Goal: Transaction & Acquisition: Purchase product/service

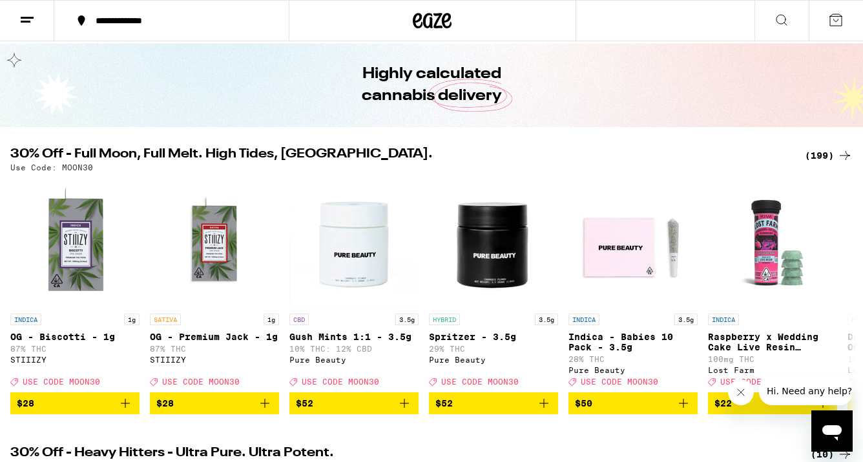
click at [818, 150] on div "(199)" at bounding box center [829, 155] width 48 height 15
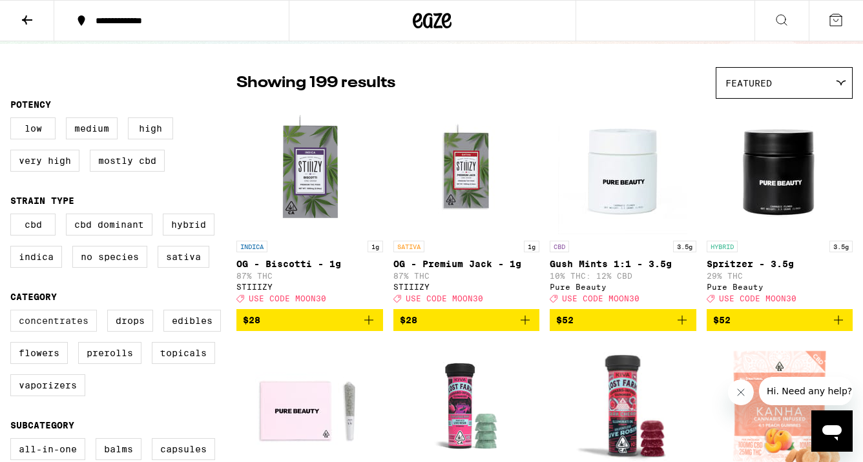
scroll to position [85, 0]
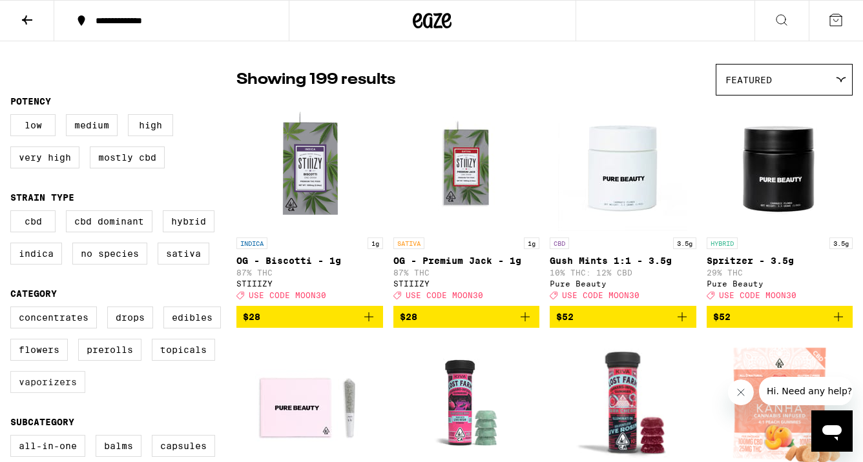
click at [54, 393] on label "Vaporizers" at bounding box center [47, 382] width 75 height 22
click at [14, 309] on input "Vaporizers" at bounding box center [13, 309] width 1 height 1
checkbox input "true"
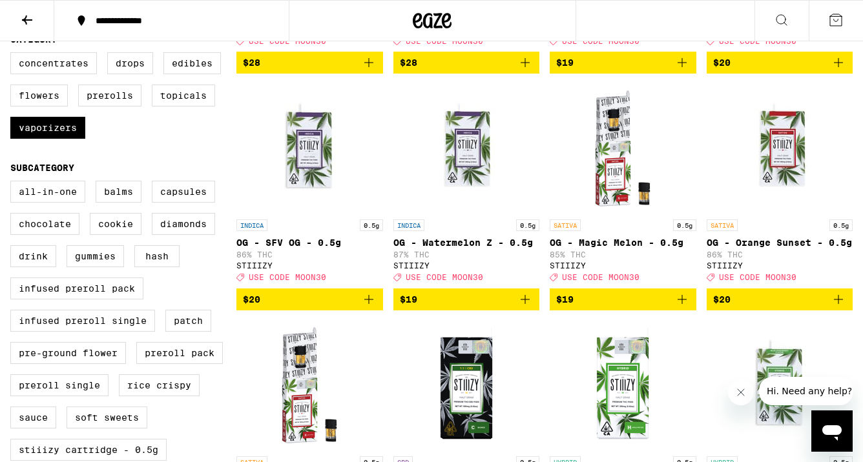
scroll to position [397, 0]
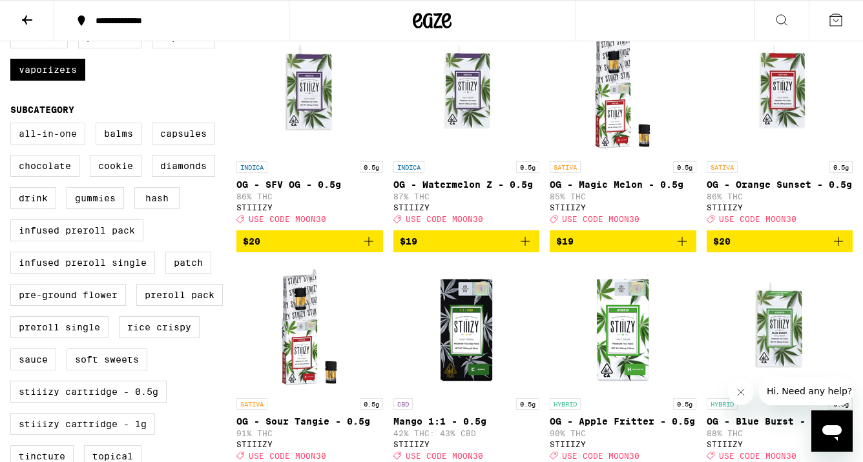
click at [41, 145] on label "All-In-One" at bounding box center [47, 134] width 75 height 22
click at [14, 125] on input "All-In-One" at bounding box center [13, 125] width 1 height 1
checkbox input "true"
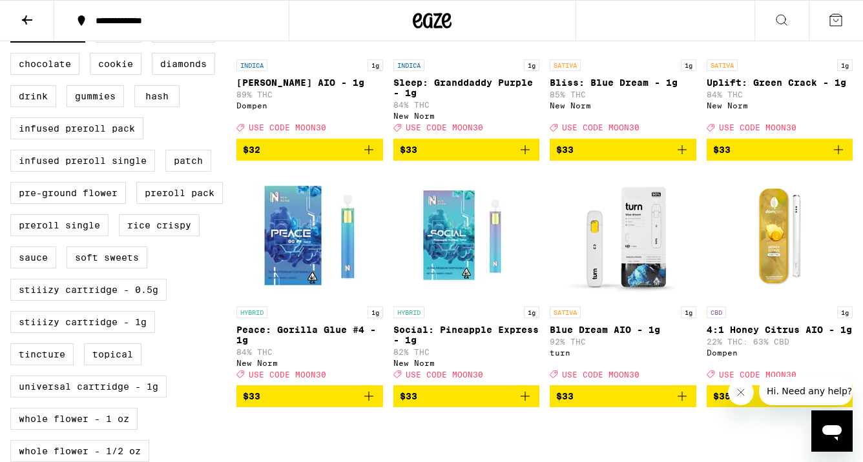
scroll to position [502, 0]
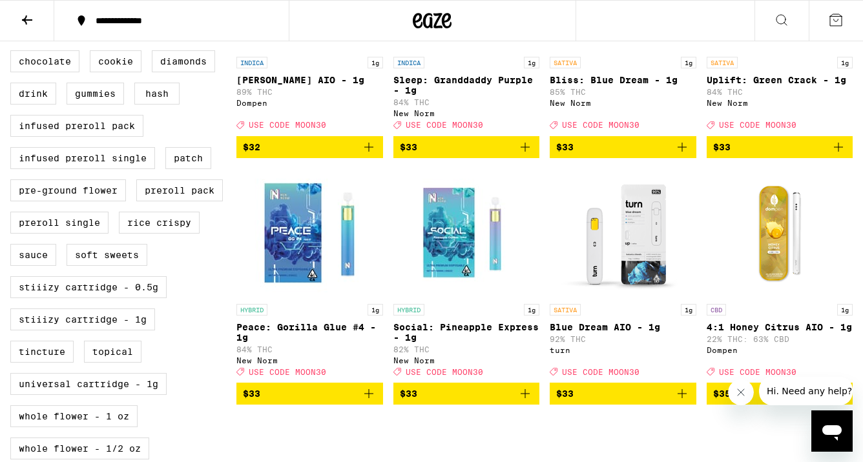
click at [431, 20] on icon at bounding box center [432, 20] width 39 height 23
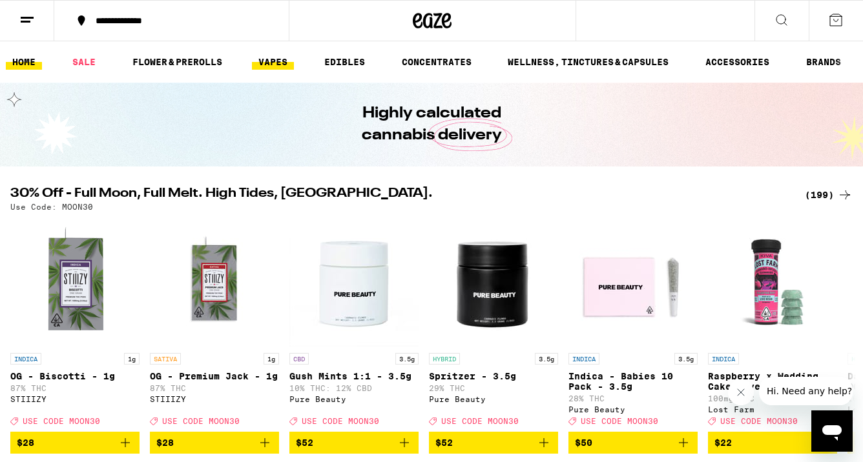
click at [271, 56] on link "VAPES" at bounding box center [273, 61] width 42 height 15
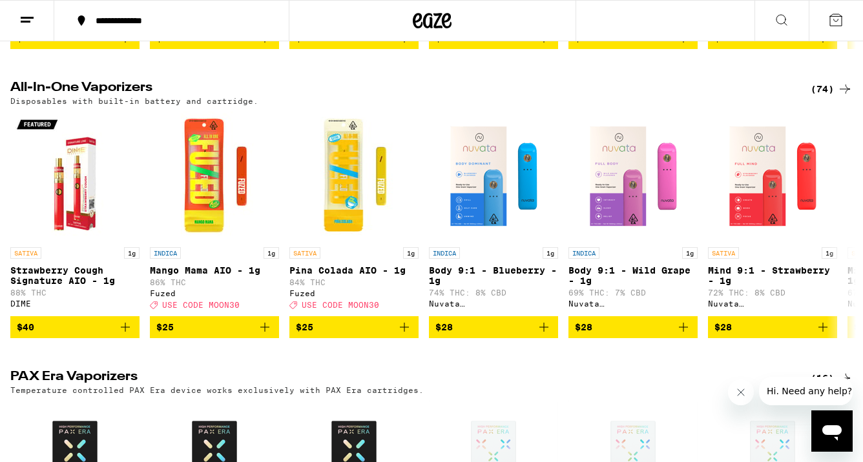
scroll to position [672, 0]
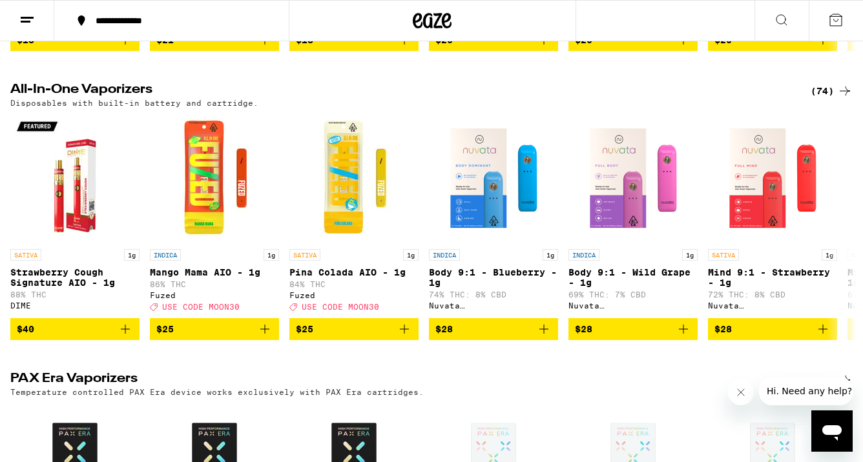
click at [840, 99] on icon at bounding box center [844, 90] width 15 height 15
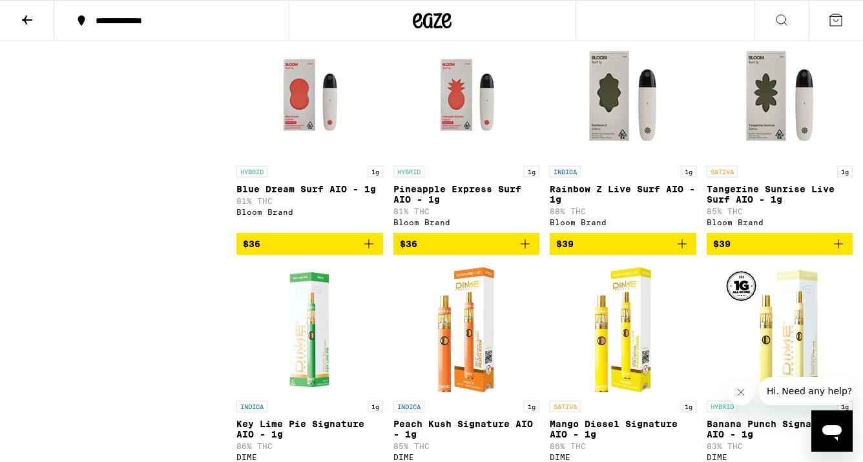
scroll to position [3705, 0]
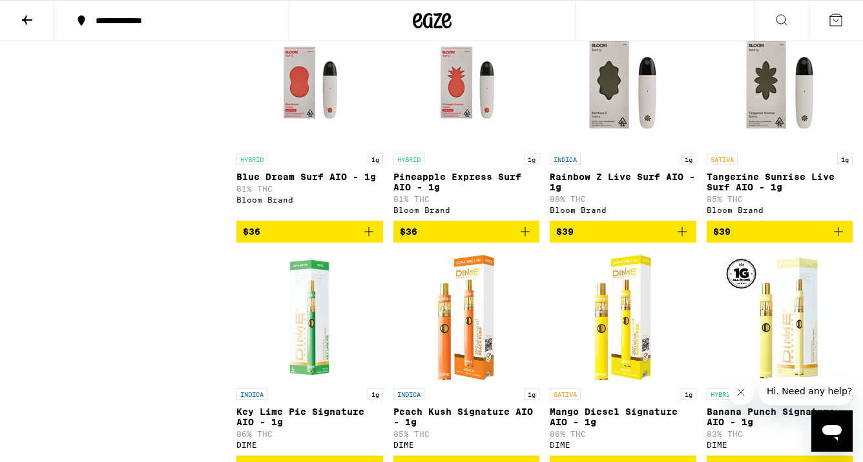
click at [758, 240] on span "$39" at bounding box center [780, 231] width 134 height 15
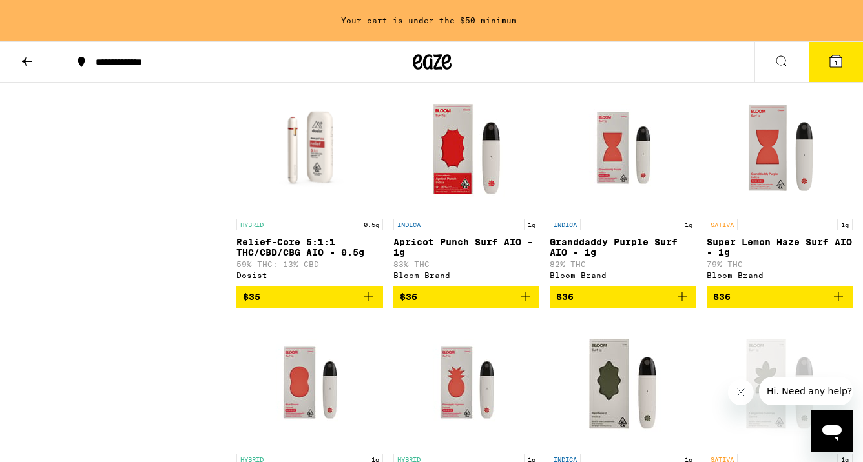
scroll to position [3455, 0]
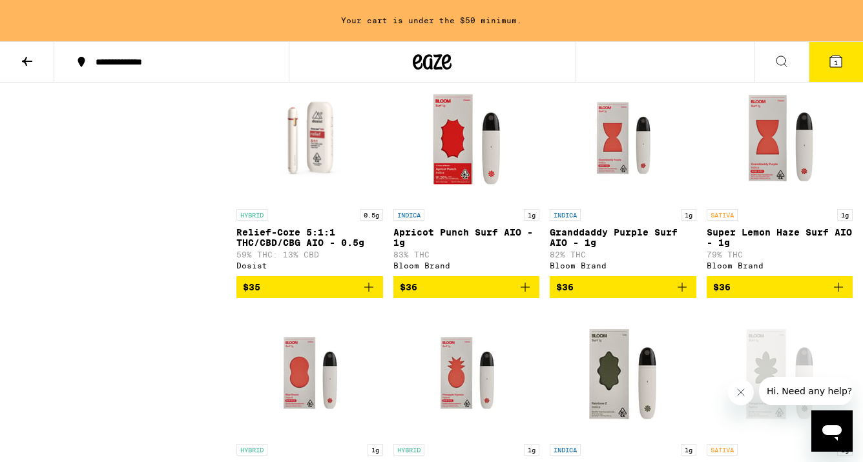
click at [456, 295] on span "$36" at bounding box center [467, 287] width 134 height 15
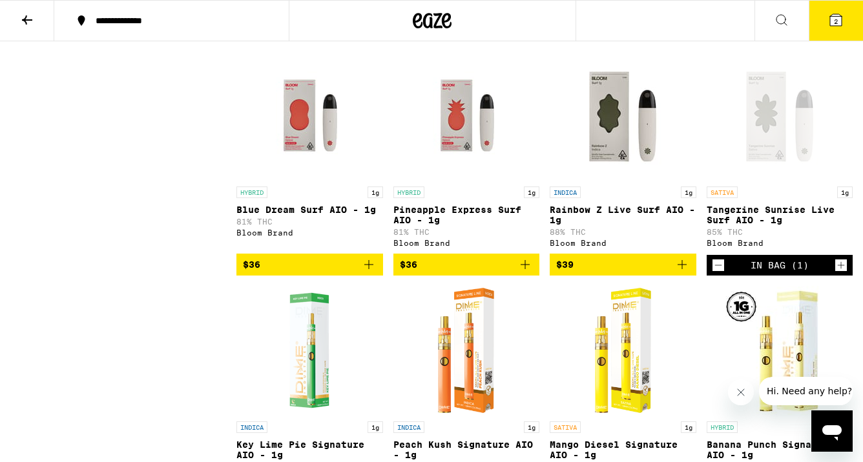
scroll to position [3675, 0]
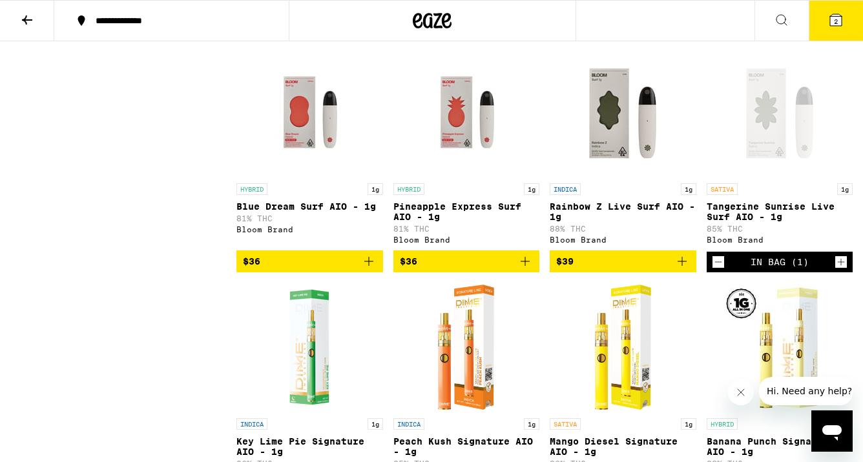
click at [320, 269] on span "$36" at bounding box center [310, 261] width 134 height 15
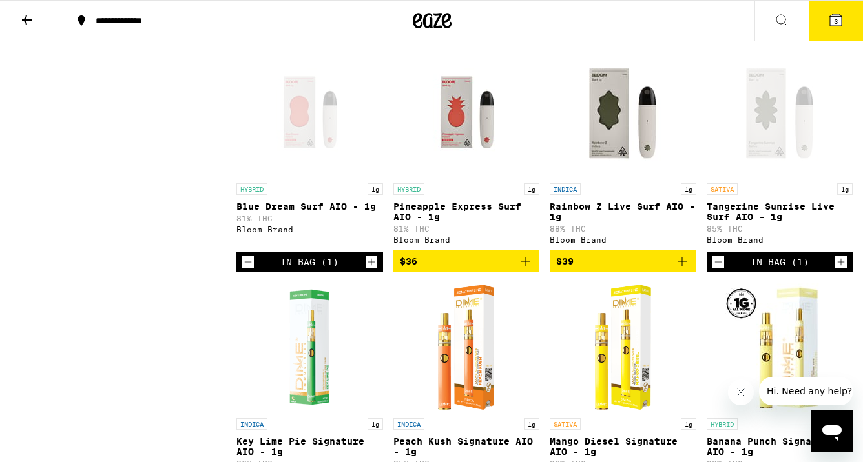
click at [828, 15] on icon at bounding box center [835, 19] width 15 height 15
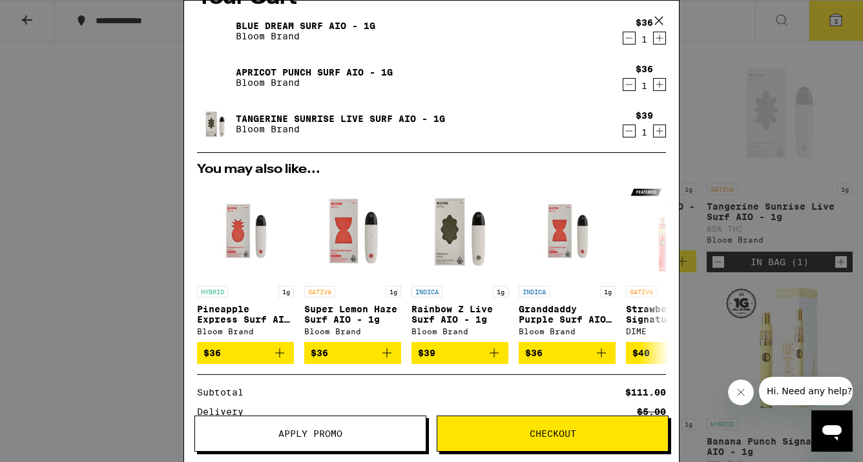
scroll to position [167, 0]
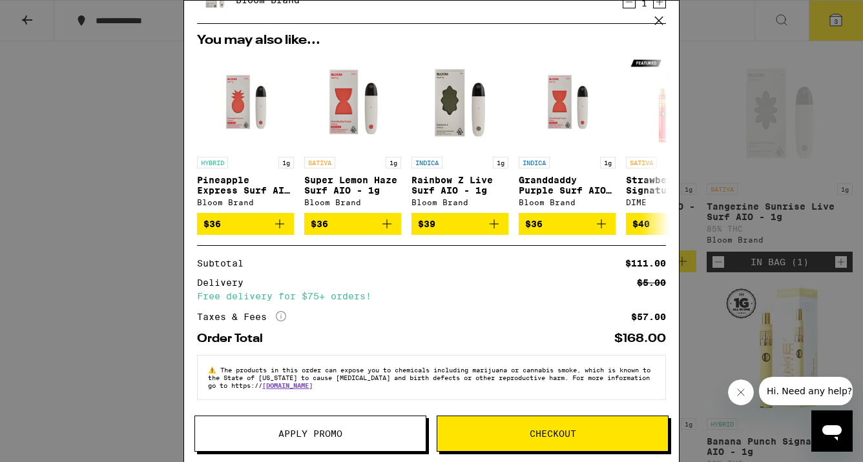
click at [565, 444] on button "Checkout" at bounding box center [553, 434] width 232 height 36
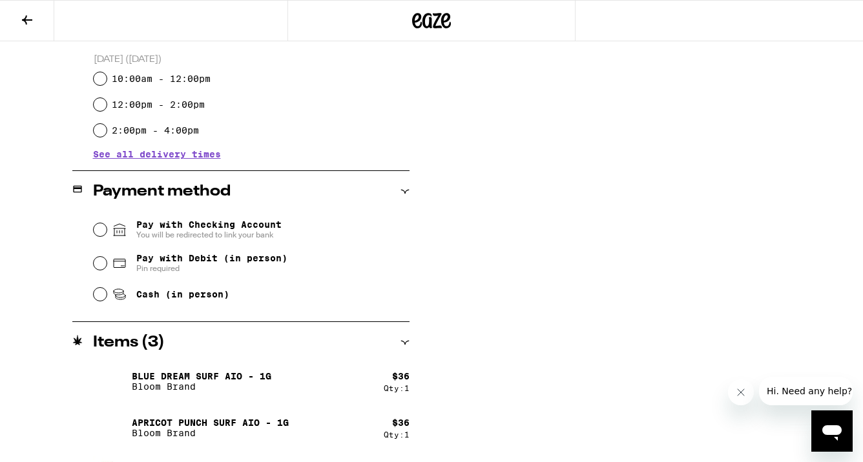
scroll to position [469, 0]
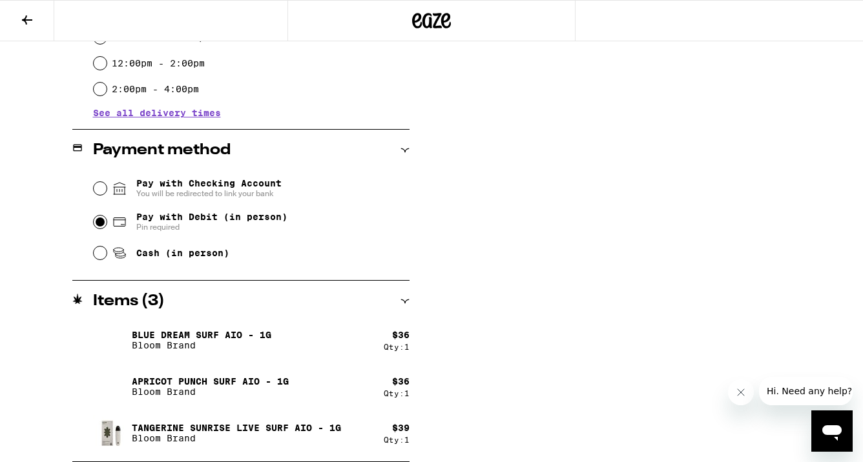
click at [103, 225] on input "Pay with Debit (in person) Pin required" at bounding box center [100, 222] width 13 height 13
radio input "true"
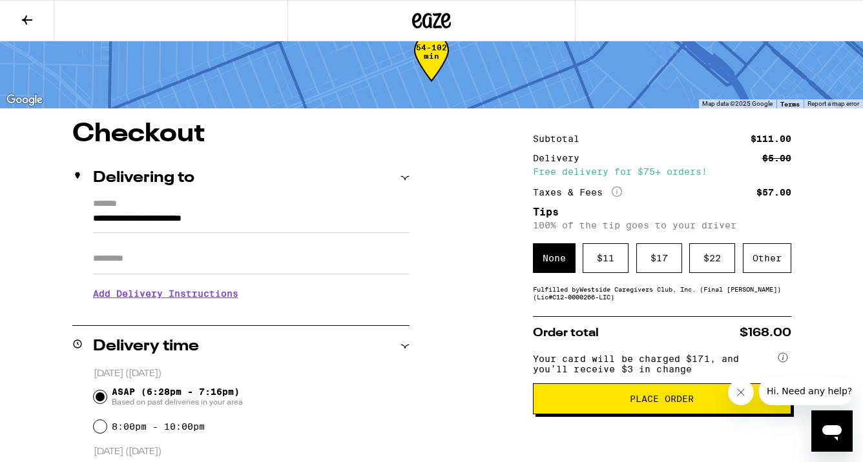
scroll to position [46, 0]
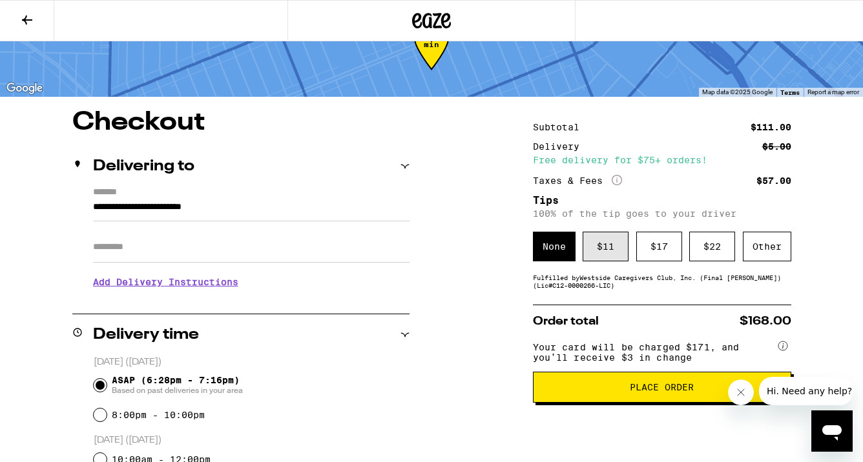
click at [614, 251] on div "$ 11" at bounding box center [605, 247] width 46 height 30
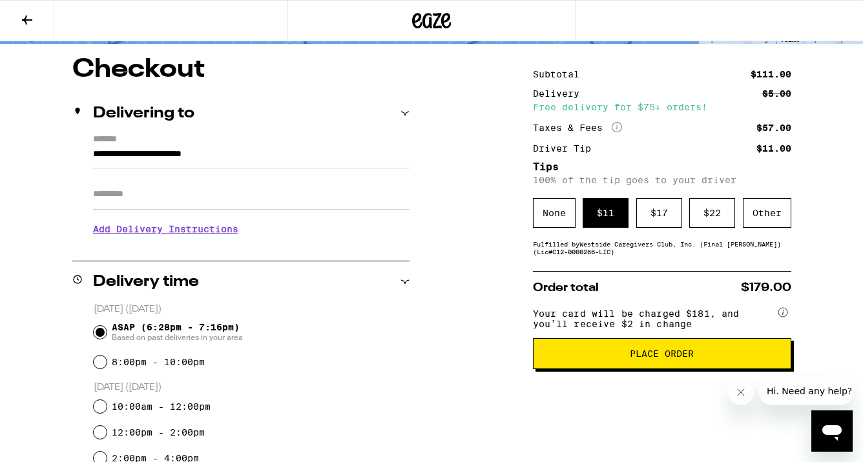
scroll to position [101, 0]
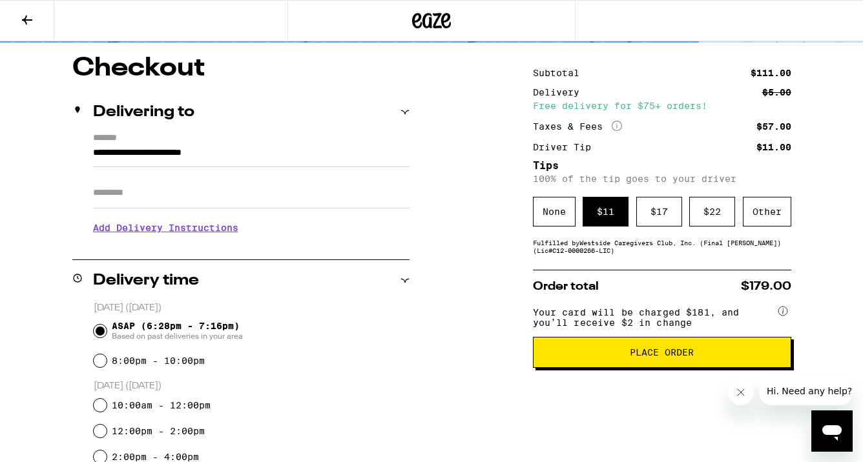
click at [631, 353] on button "Place Order" at bounding box center [662, 352] width 258 height 31
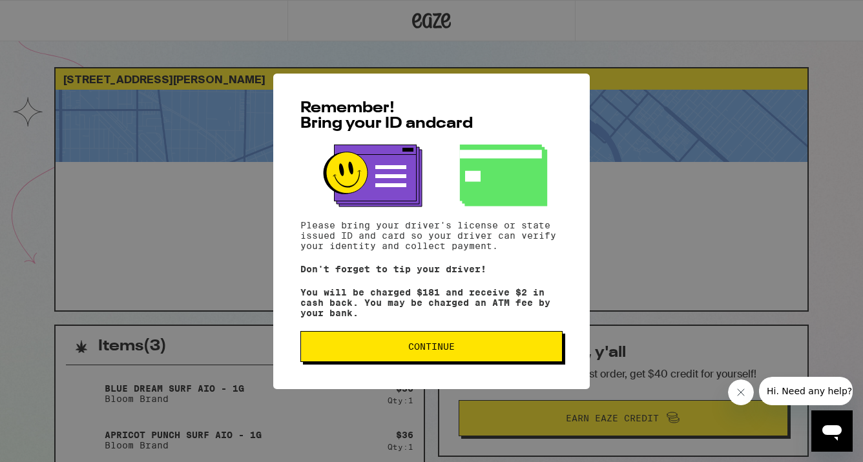
click at [453, 370] on div "Remember! Bring your ID and card Please bring your driver's license or state is…" at bounding box center [431, 232] width 316 height 316
click at [427, 351] on span "Continue" at bounding box center [431, 346] width 46 height 9
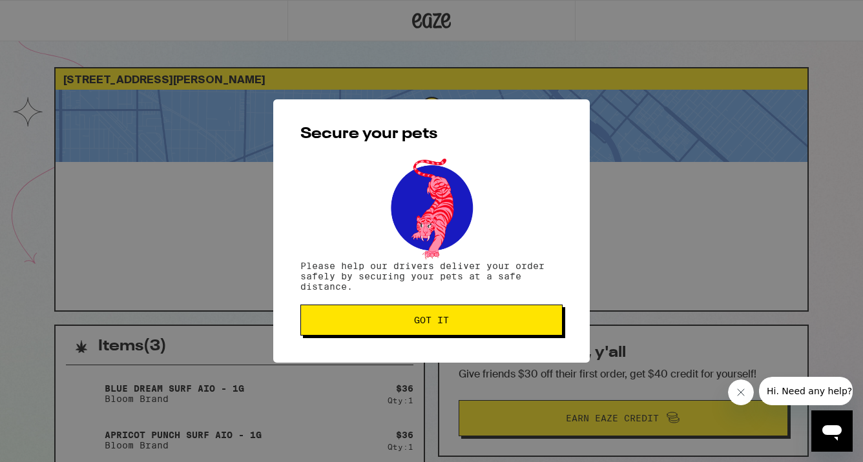
click at [428, 320] on span "Got it" at bounding box center [431, 320] width 35 height 9
